Goal: Check status

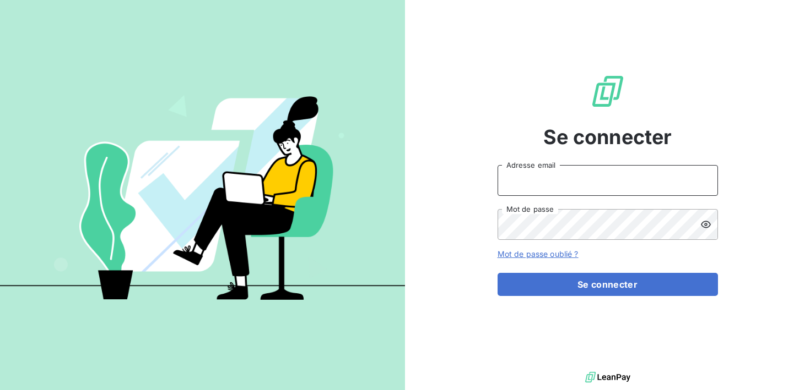
type input "[EMAIL_ADDRESS][DOMAIN_NAME]"
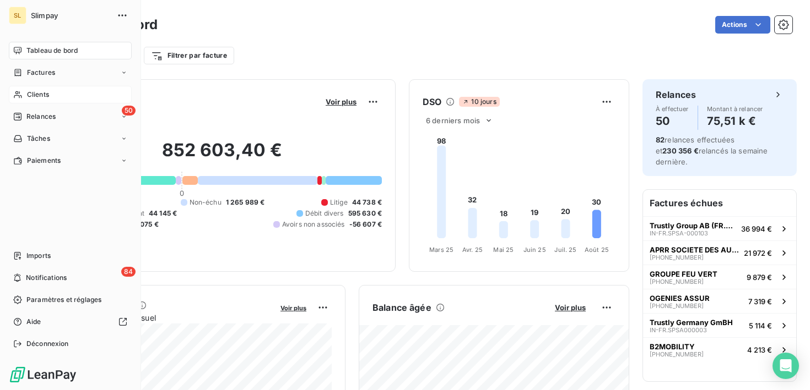
click at [55, 91] on div "Clients" at bounding box center [70, 95] width 123 height 18
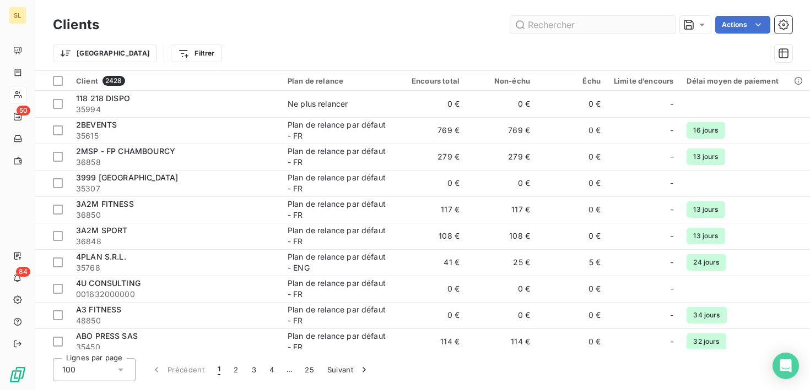
click at [610, 26] on input "text" at bounding box center [592, 25] width 165 height 18
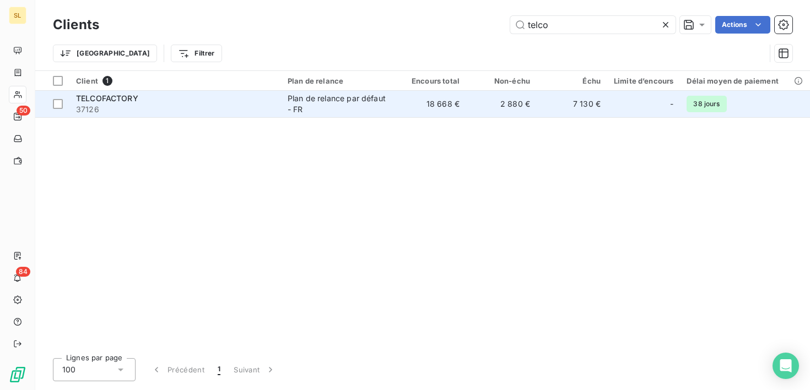
type input "telco"
click at [248, 106] on span "37126" at bounding box center [175, 109] width 198 height 11
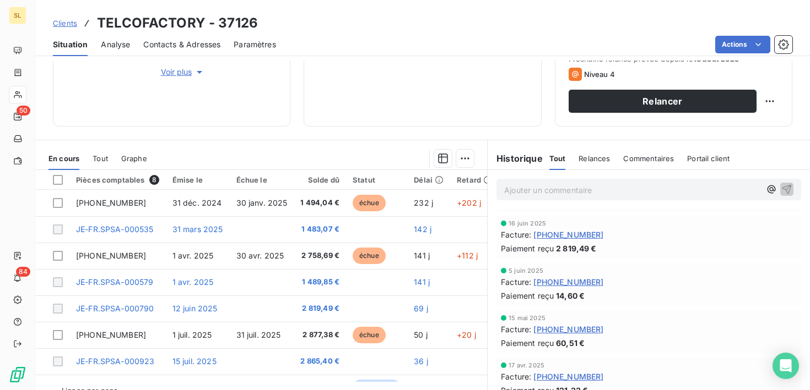
scroll to position [180, 0]
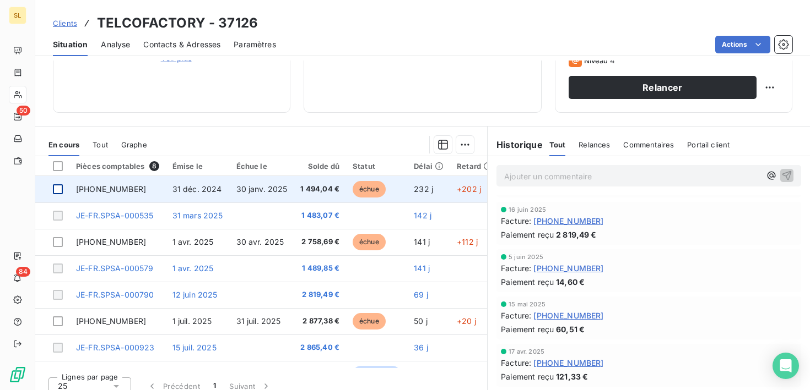
click at [57, 191] on div at bounding box center [58, 189] width 10 height 10
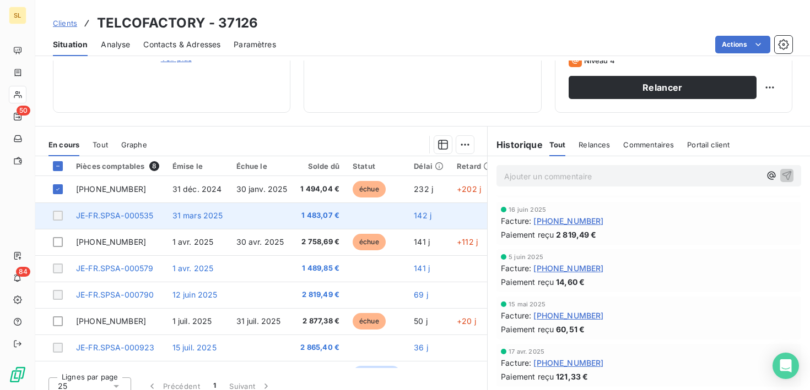
click at [59, 216] on div at bounding box center [58, 216] width 10 height 10
click at [55, 214] on div at bounding box center [58, 216] width 10 height 10
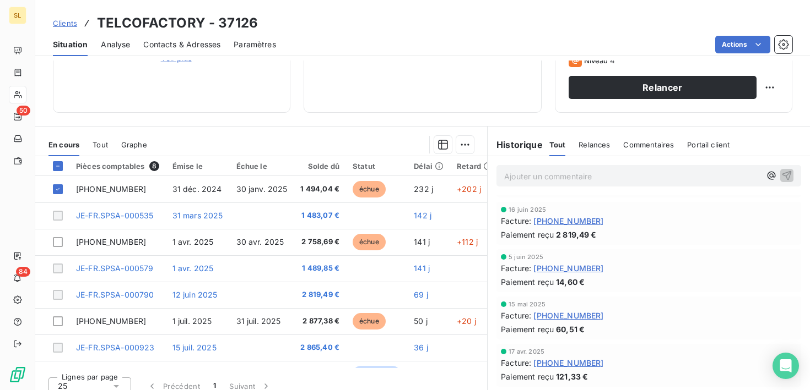
click at [398, 126] on div "En cours Tout Graphe Pièces comptables 8 Émise le Échue le Solde dû Statut Déla…" at bounding box center [422, 263] width 774 height 275
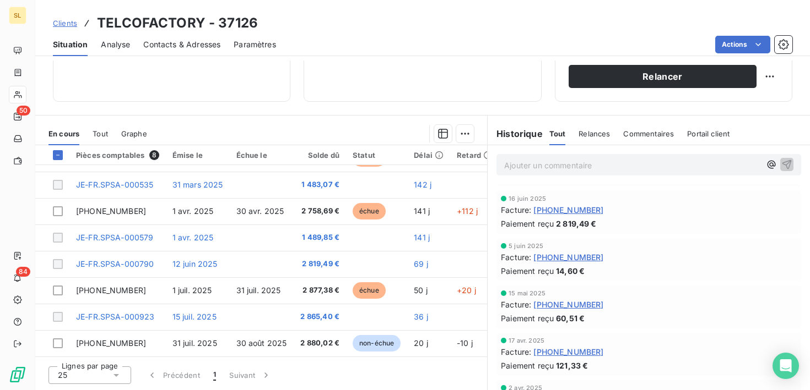
scroll to position [0, 0]
